Goal: Find specific page/section: Find specific page/section

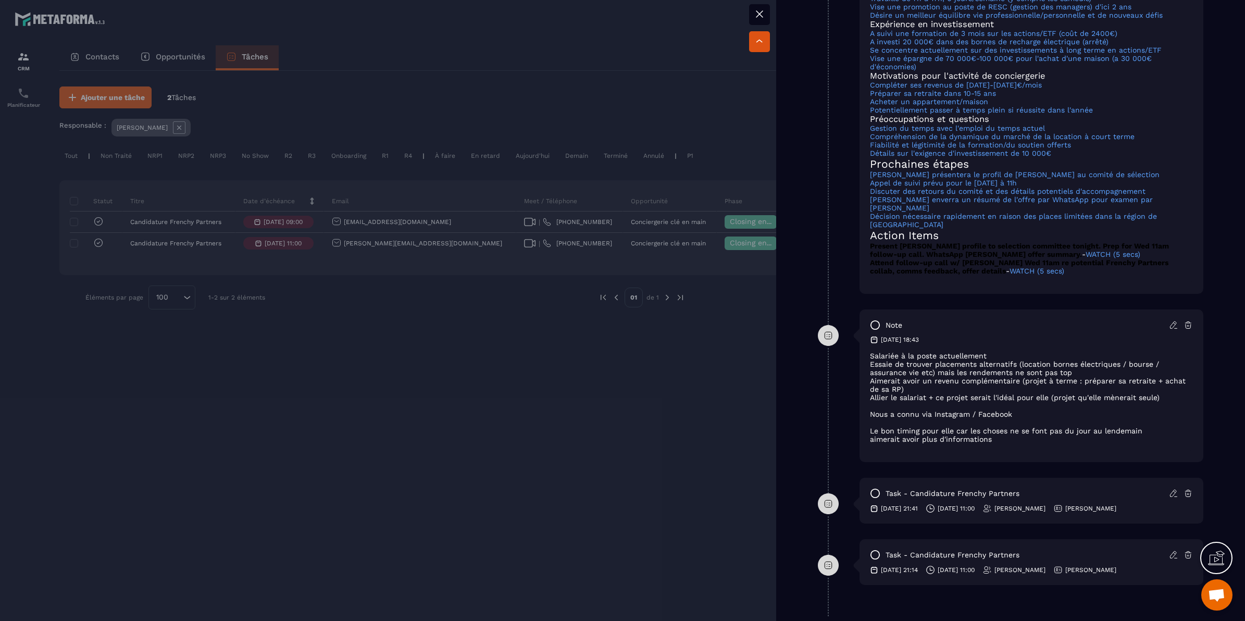
scroll to position [911, 0]
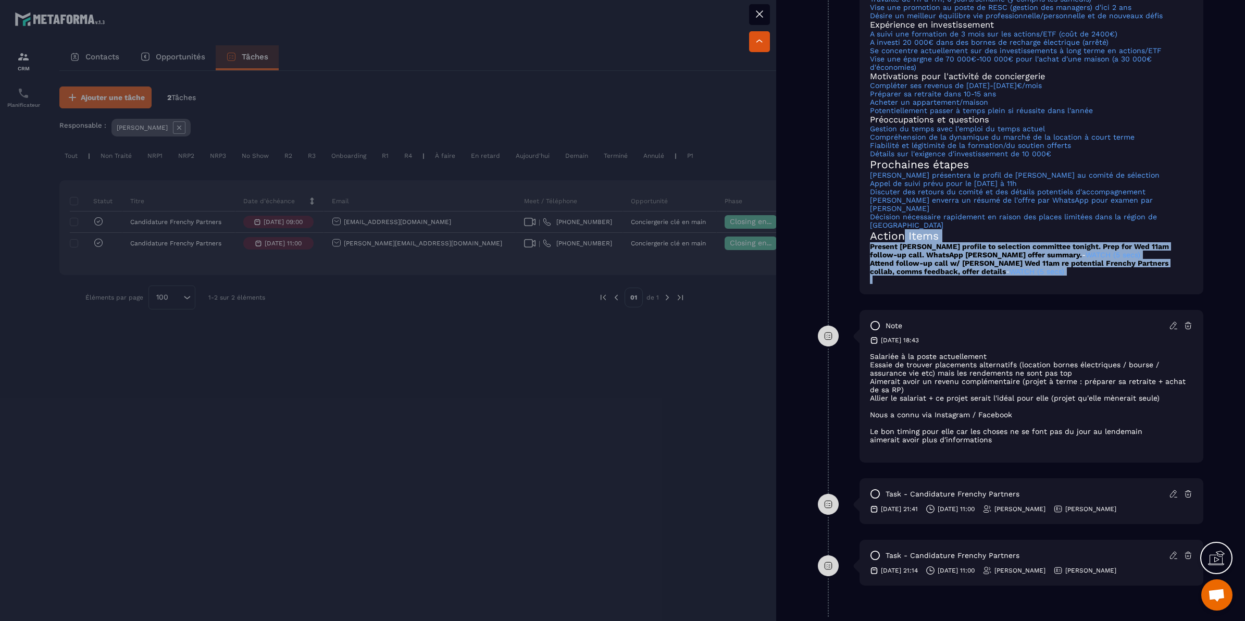
drag, startPoint x: 901, startPoint y: 245, endPoint x: 949, endPoint y: 286, distance: 63.9
click at [949, 284] on div "Candidature Frenchy Partners - [GEOGRAPHIC_DATA][PERSON_NAME] - [DATE] VIEW REC…" at bounding box center [1031, 43] width 323 height 481
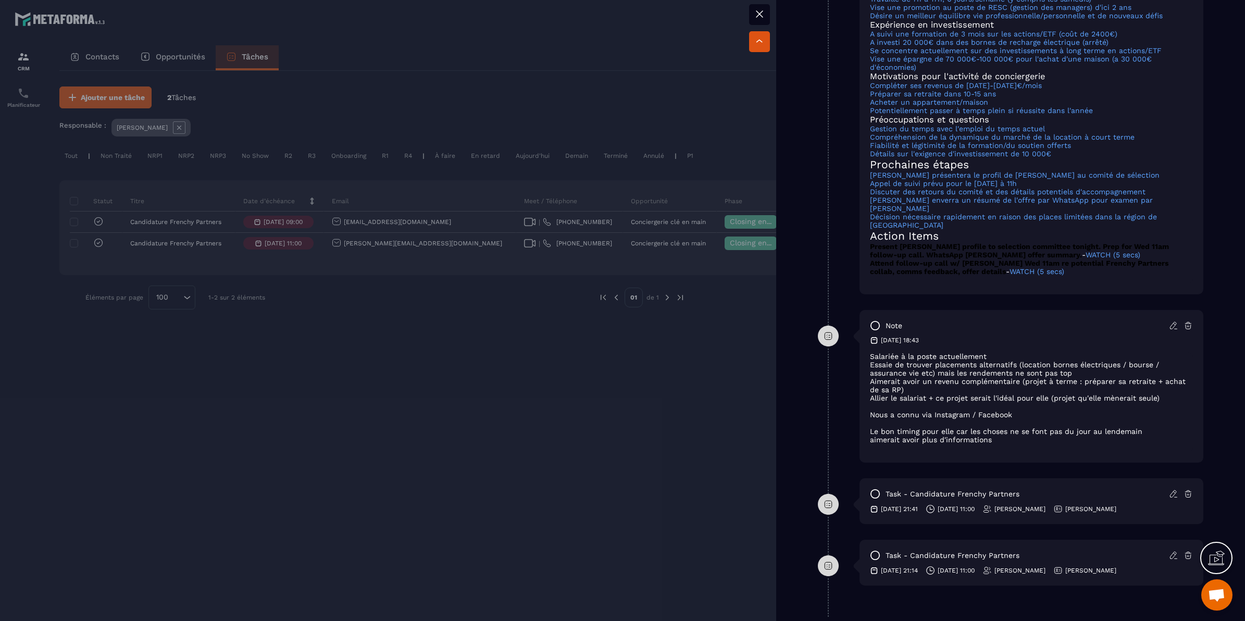
drag, startPoint x: 949, startPoint y: 286, endPoint x: 1105, endPoint y: 320, distance: 158.8
click at [1105, 320] on div "note [DATE] 18:43 Salariée à la poste actuellement Essaie de trouver placements…" at bounding box center [1031, 386] width 344 height 153
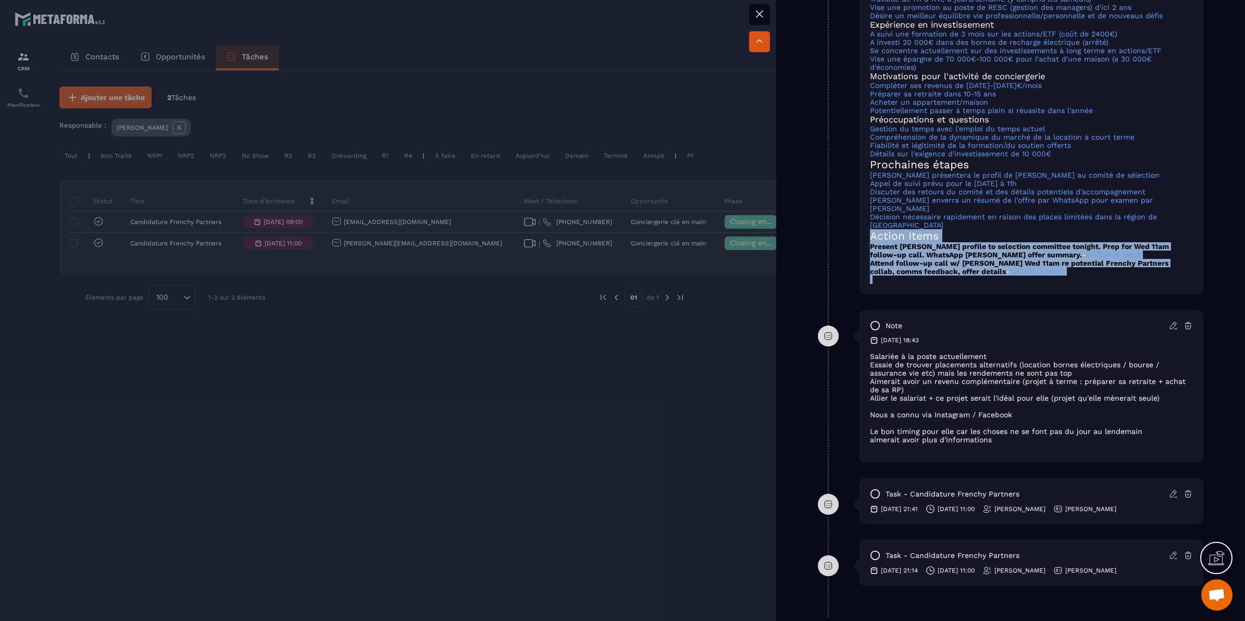
drag, startPoint x: 870, startPoint y: 244, endPoint x: 1000, endPoint y: 296, distance: 140.7
click at [1000, 294] on div "note [DATE] 12:08 Candidature Frenchy Partners - [GEOGRAPHIC_DATA][PERSON_NAME]…" at bounding box center [1031, 27] width 344 height 533
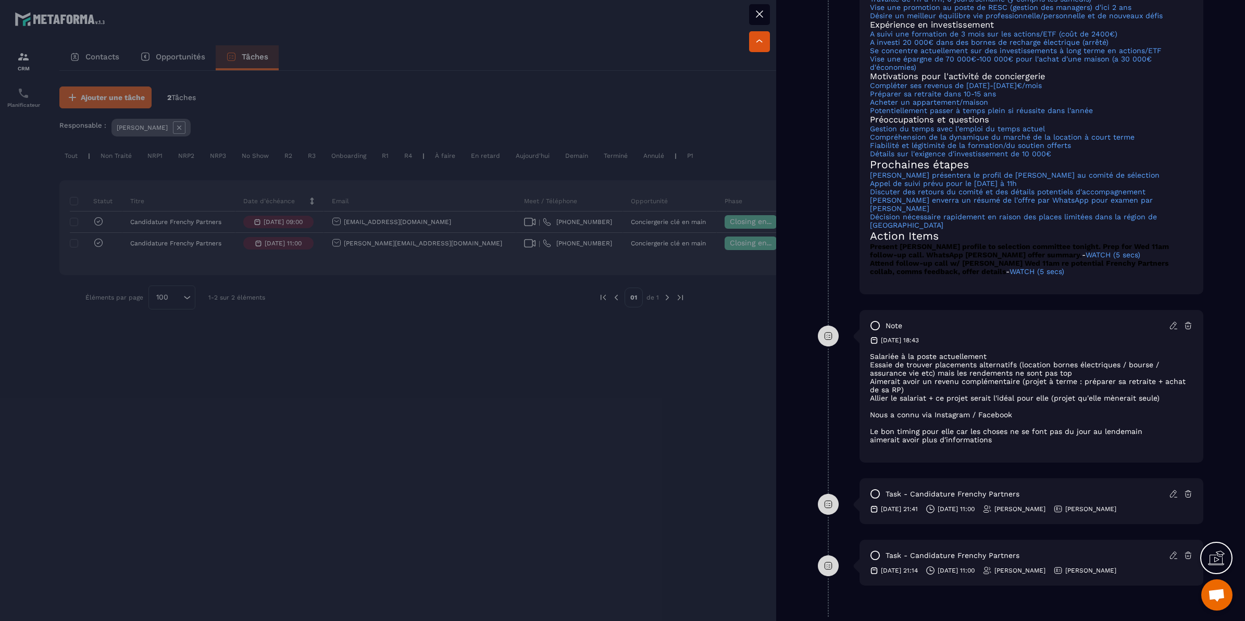
drag, startPoint x: 1000, startPoint y: 296, endPoint x: 1066, endPoint y: 332, distance: 74.8
click at [1066, 331] on div "note" at bounding box center [1031, 325] width 323 height 10
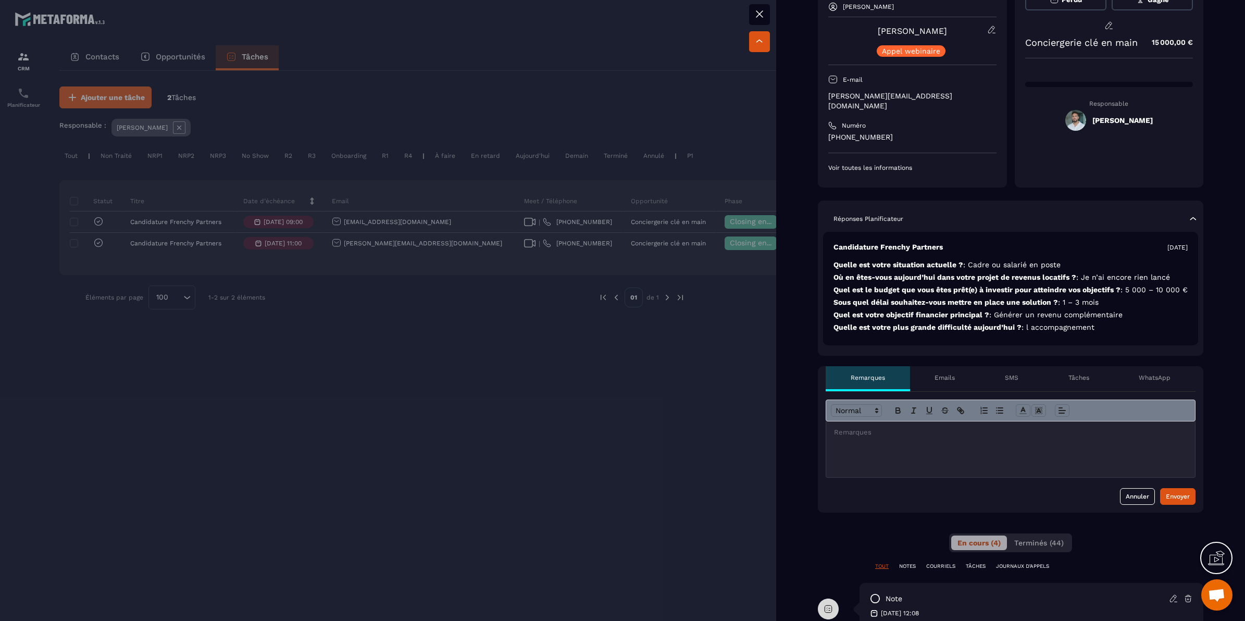
scroll to position [0, 0]
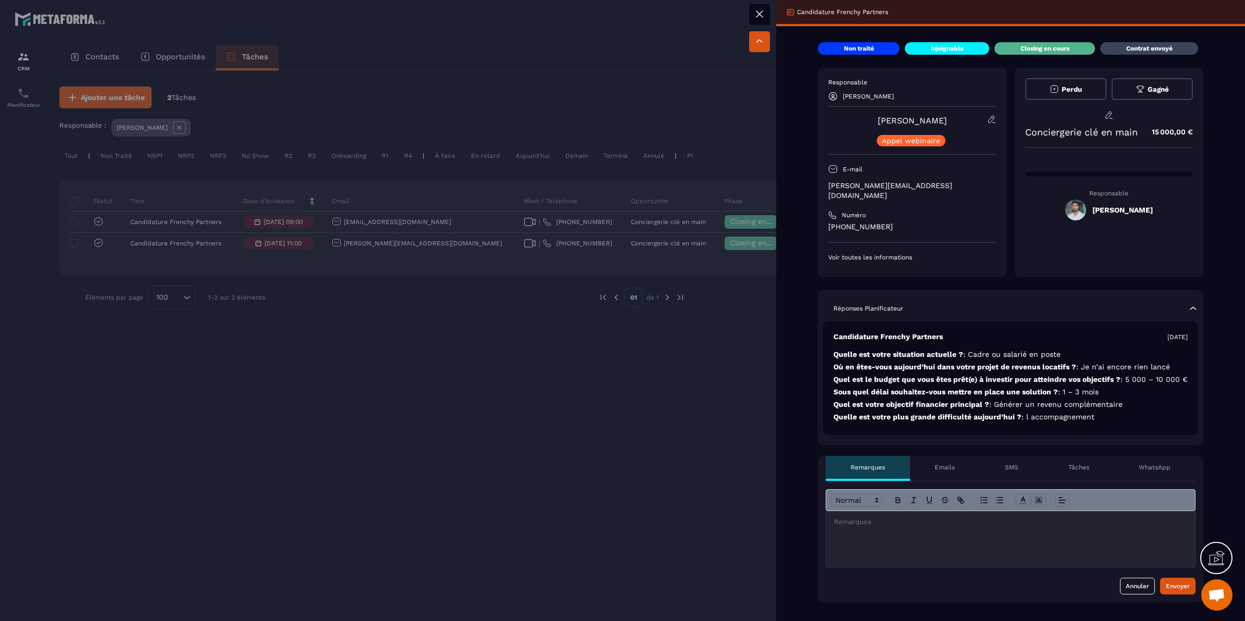
click at [647, 308] on div at bounding box center [622, 310] width 1245 height 621
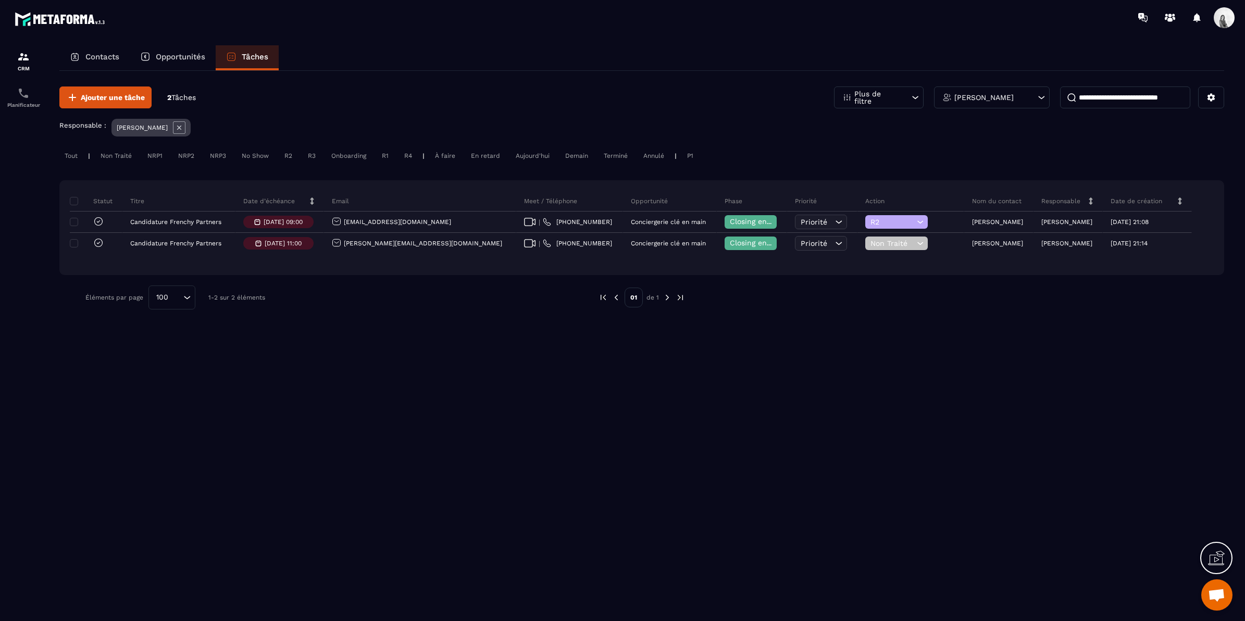
click at [987, 94] on p "[PERSON_NAME]" at bounding box center [983, 97] width 59 height 7
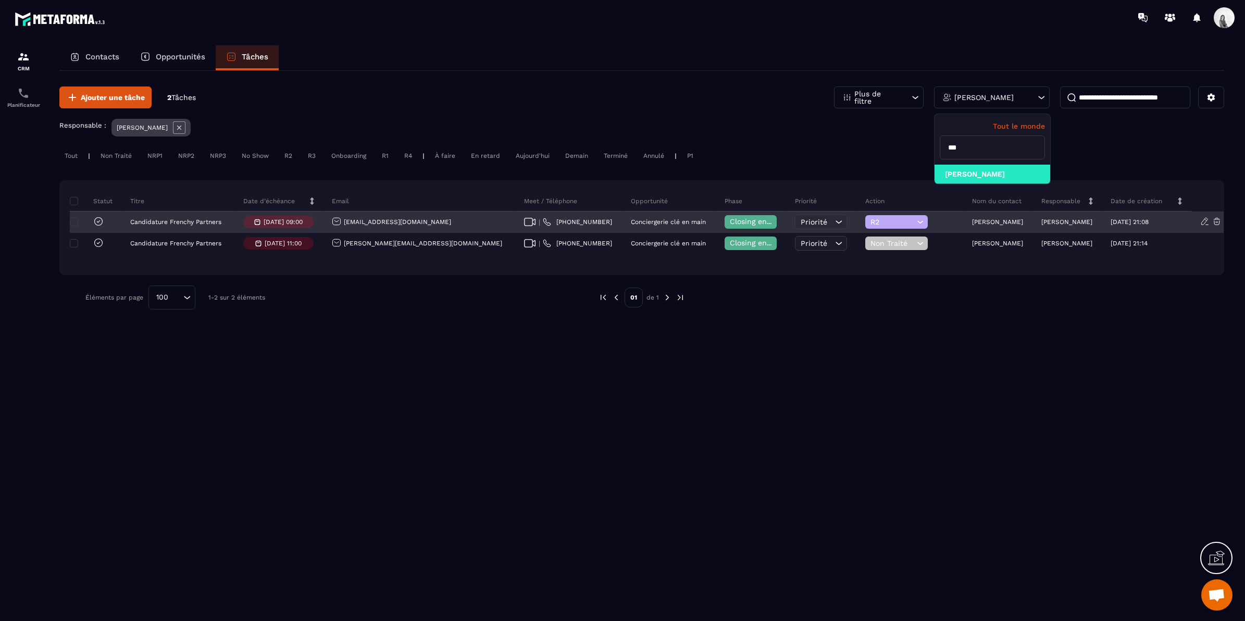
click at [1007, 222] on p "[PERSON_NAME]" at bounding box center [997, 221] width 51 height 7
